Goal: Check status: Check status

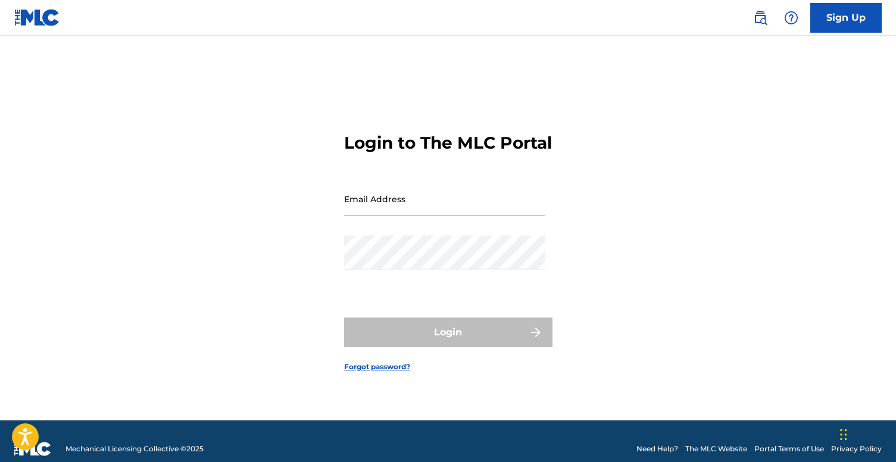
click at [467, 216] on input "Email Address" at bounding box center [444, 199] width 201 height 34
type input "[EMAIL_ADDRESS][DOMAIN_NAME]"
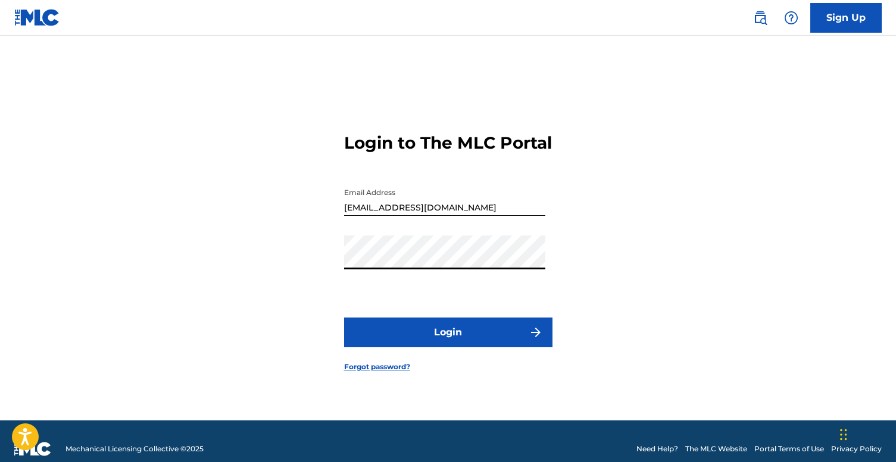
click at [443, 342] on button "Login" at bounding box center [448, 333] width 208 height 30
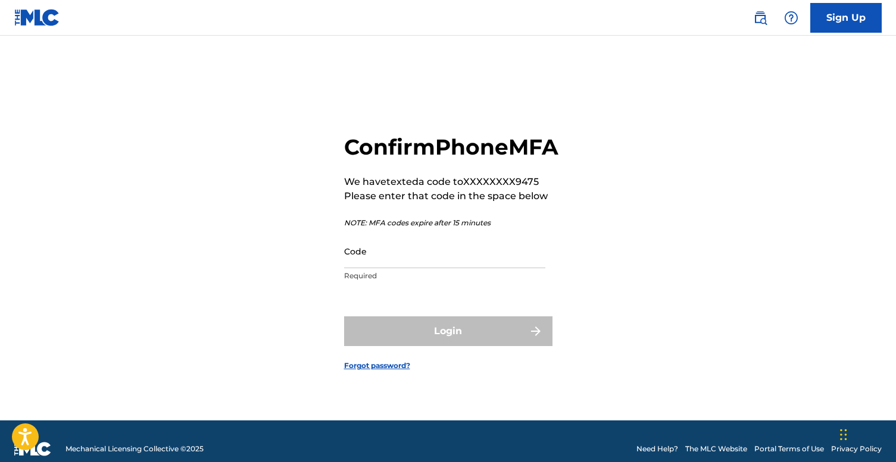
click at [398, 268] on input "Code" at bounding box center [444, 252] width 201 height 34
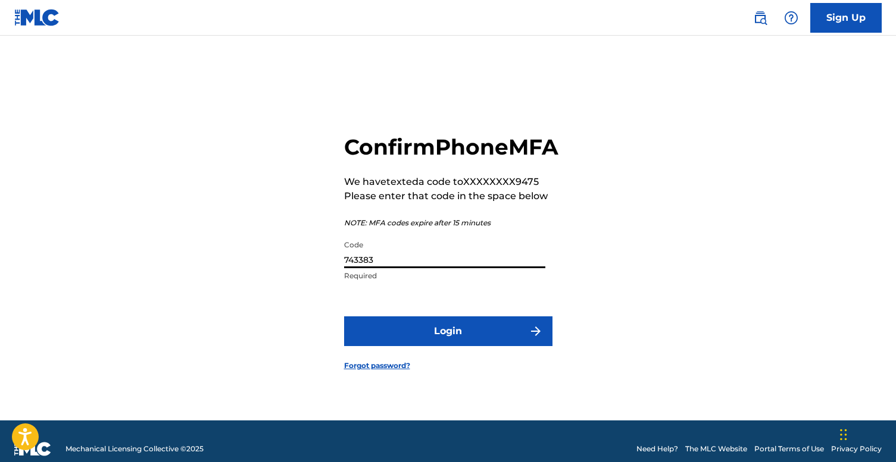
type input "743383"
click at [344, 317] on button "Login" at bounding box center [448, 332] width 208 height 30
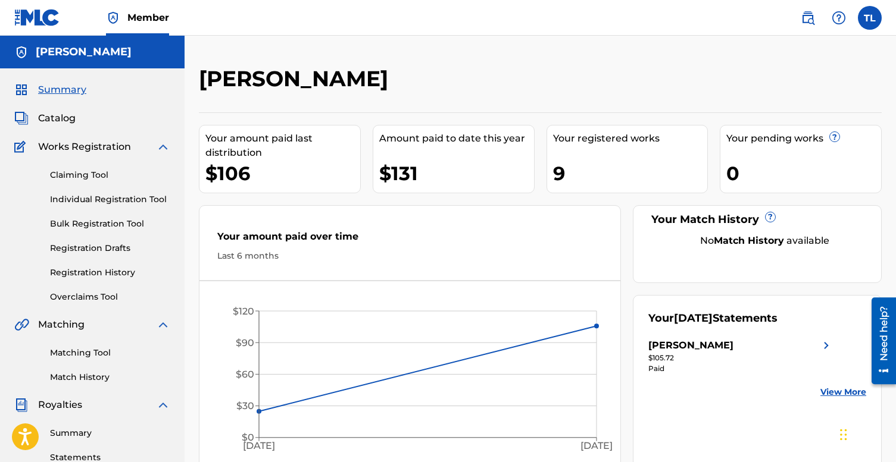
click at [94, 269] on link "Registration History" at bounding box center [110, 273] width 120 height 12
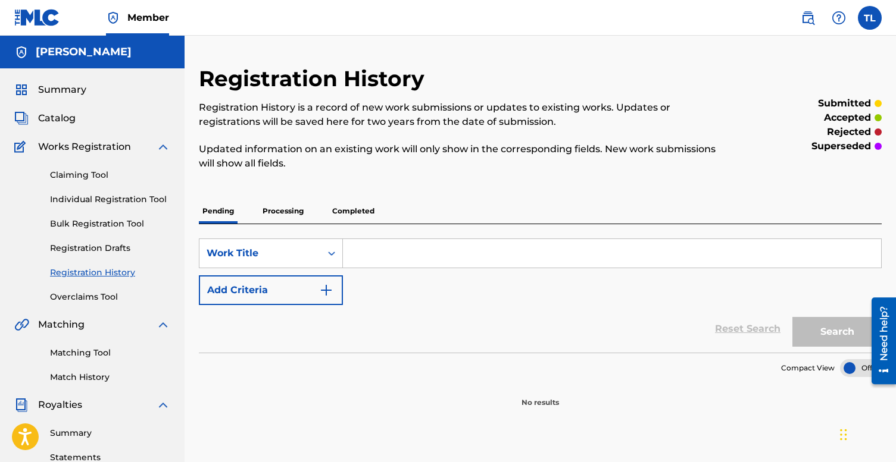
click at [288, 218] on p "Processing" at bounding box center [283, 211] width 48 height 25
click at [356, 214] on p "Completed" at bounding box center [353, 211] width 49 height 25
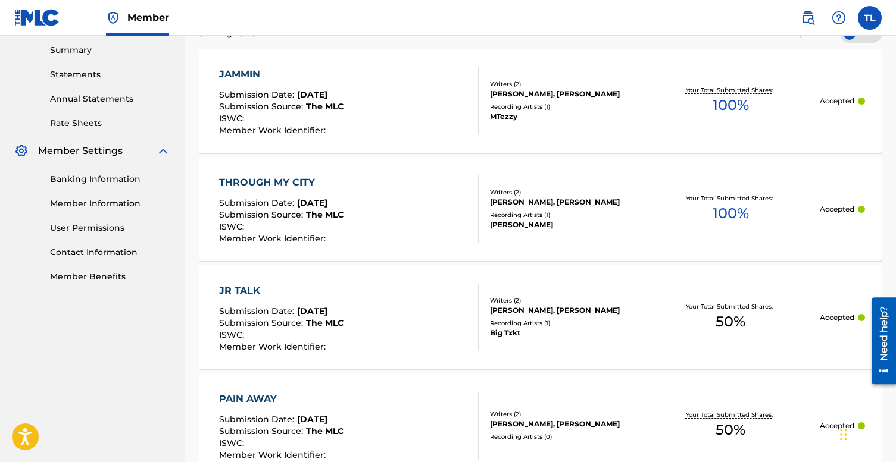
scroll to position [377, 0]
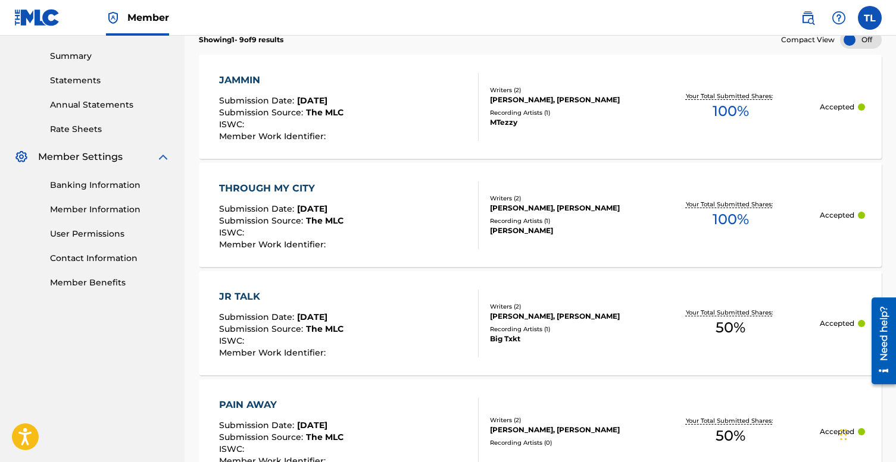
click at [671, 221] on div "Your Total Submitted Shares: 100 %" at bounding box center [730, 215] width 179 height 36
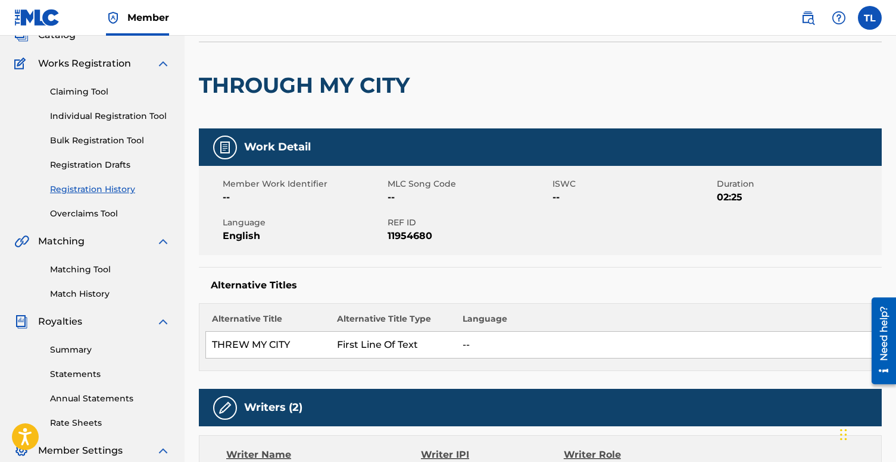
scroll to position [71, 0]
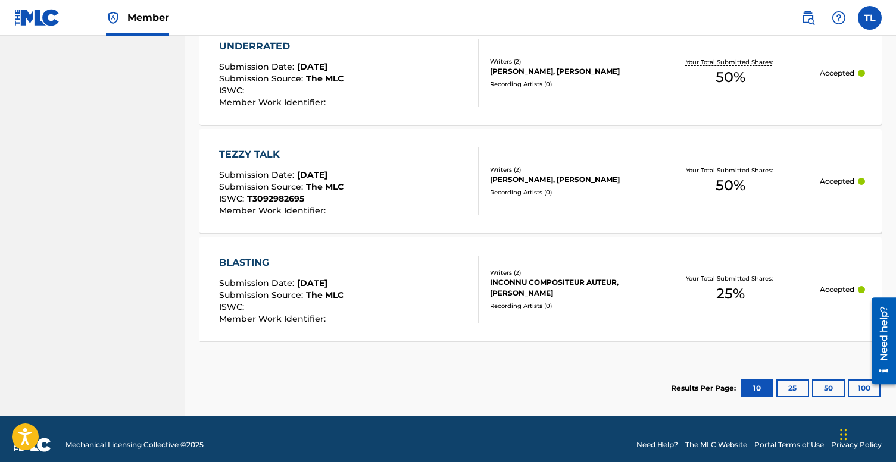
scroll to position [1073, 0]
